Goal: Task Accomplishment & Management: Use online tool/utility

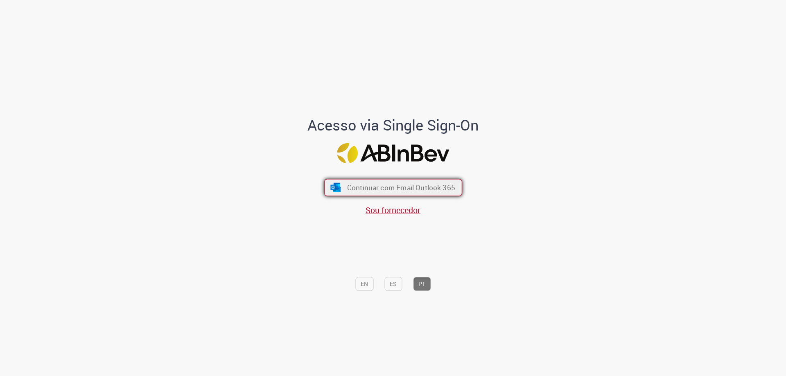
click at [352, 183] on span "Continuar com Email Outlook 365" at bounding box center [401, 187] width 108 height 9
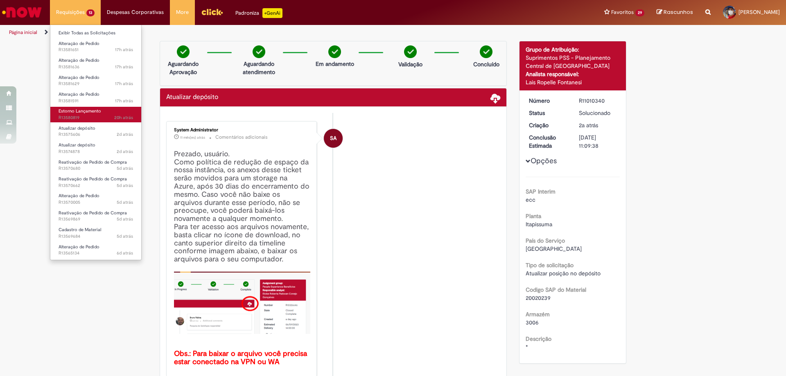
click at [82, 110] on span "Estorno Lançamento" at bounding box center [80, 111] width 43 height 6
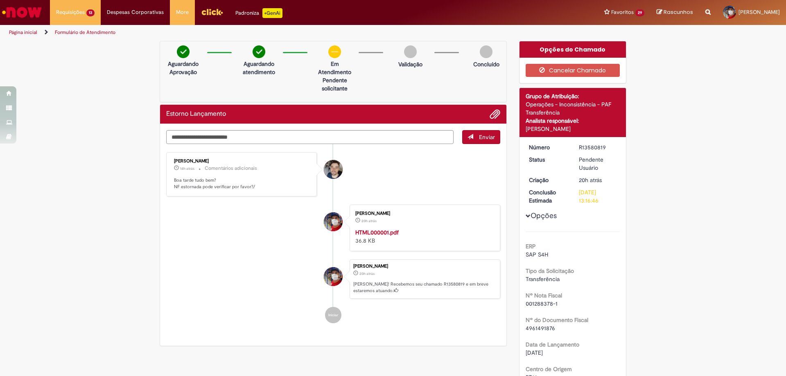
scroll to position [41, 0]
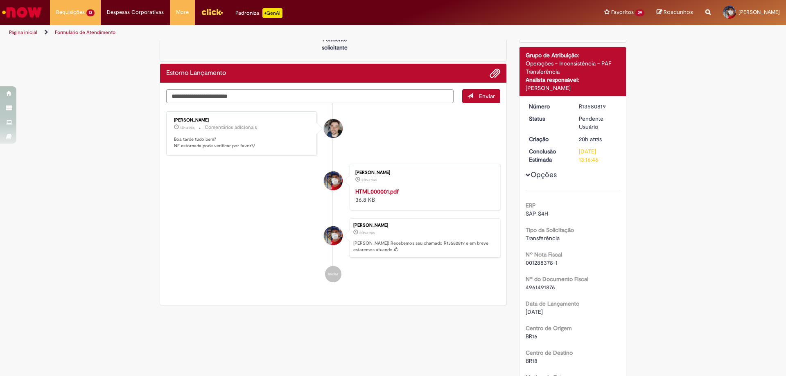
click at [541, 287] on span "4961491876" at bounding box center [540, 287] width 29 height 7
copy span "4961491876"
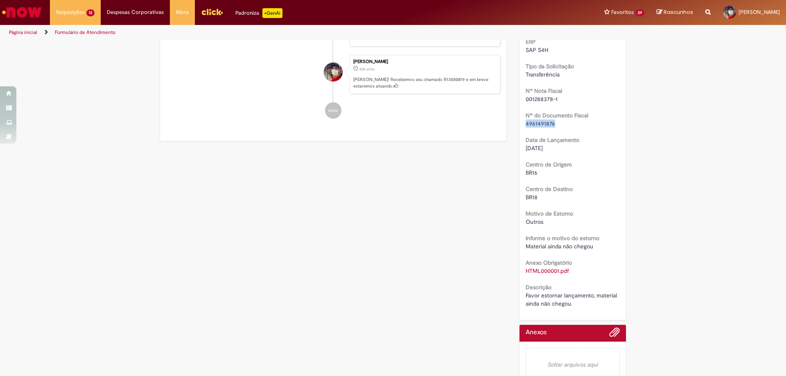
scroll to position [221, 0]
